Goal: Check status

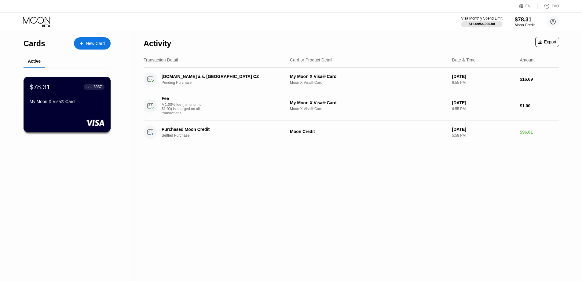
click at [78, 100] on div "$78.31 ● ● ● ● 3937 My Moon X Visa® Card" at bounding box center [67, 95] width 75 height 24
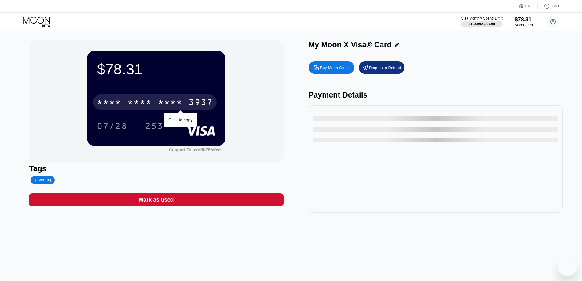
click at [176, 102] on div "* * * *" at bounding box center [170, 103] width 24 height 10
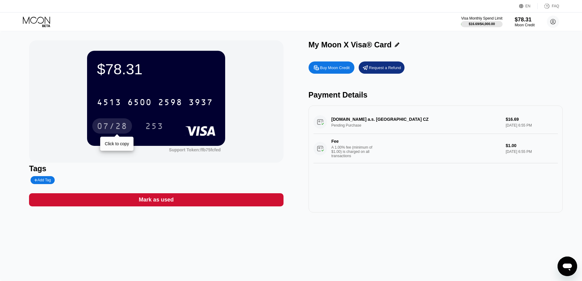
click at [113, 123] on div "07/28" at bounding box center [112, 127] width 31 height 10
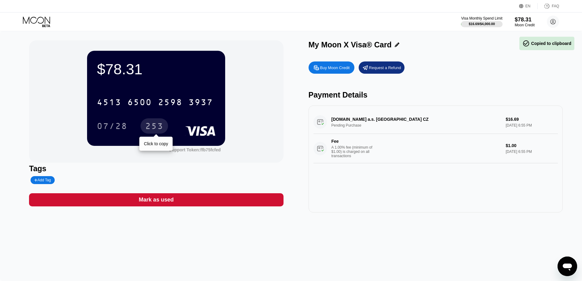
click at [163, 128] on div "253" at bounding box center [154, 127] width 18 height 10
